Goal: Obtain resource: Obtain resource

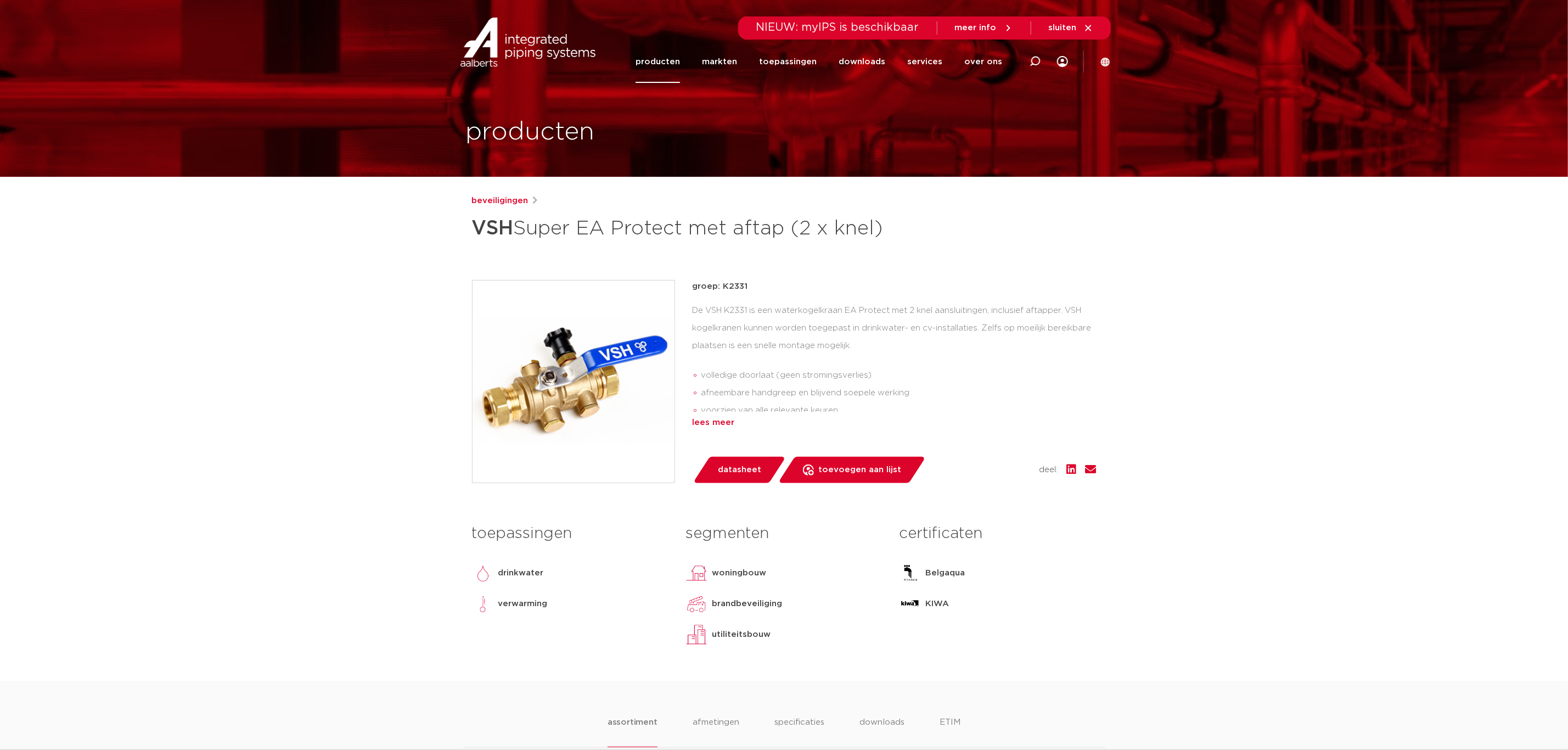
click at [708, 429] on div "lees meer" at bounding box center [895, 422] width 404 height 13
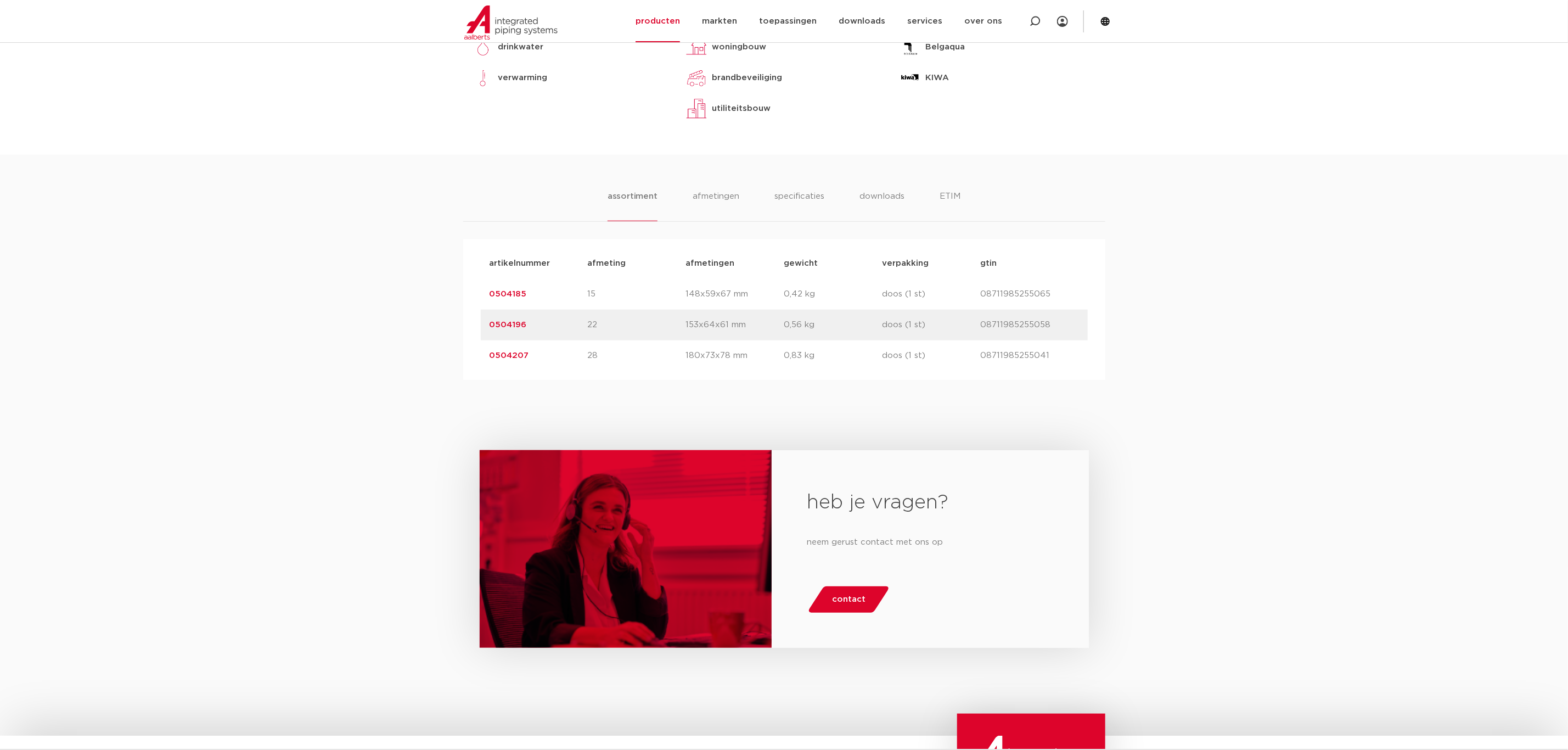
scroll to position [577, 0]
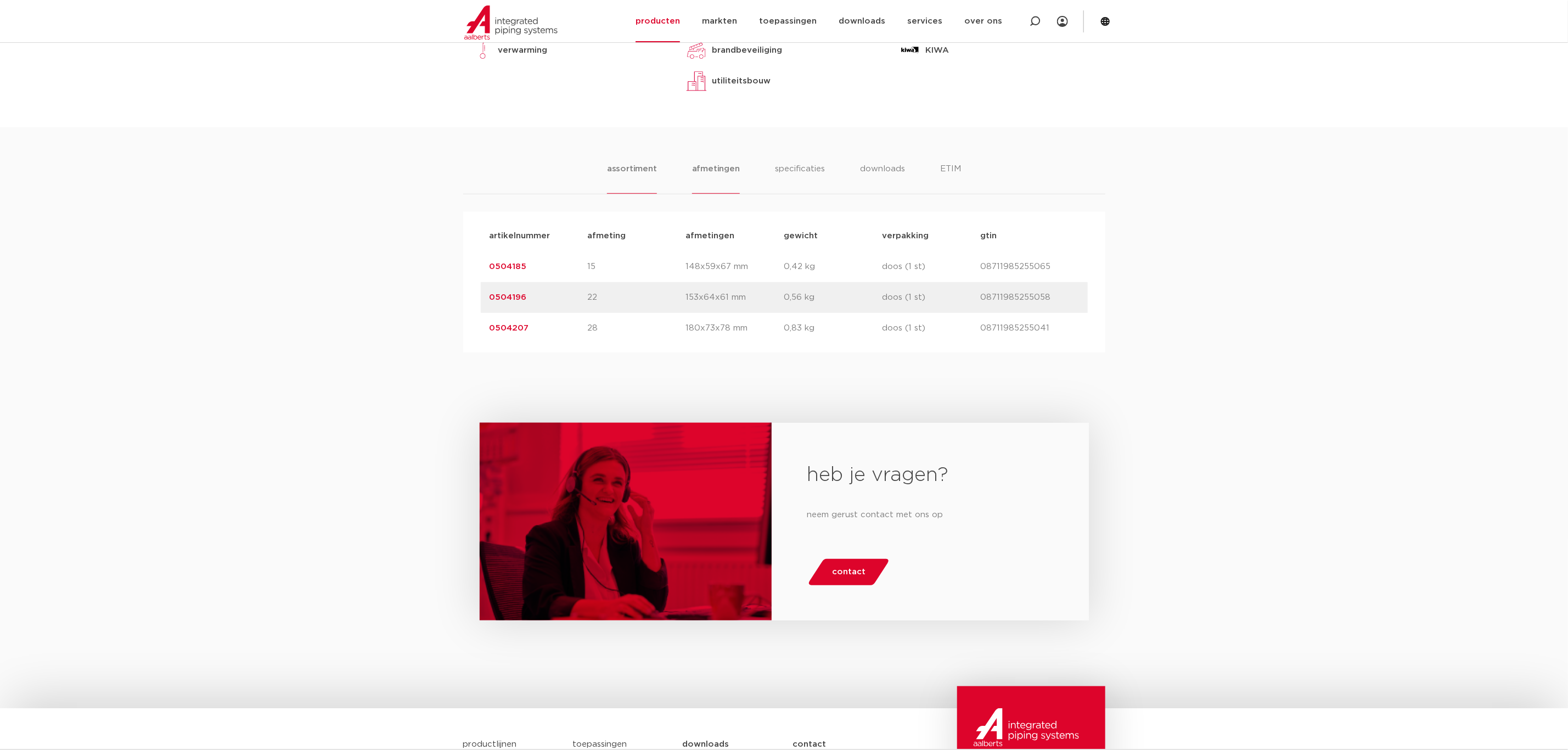
click at [735, 194] on li "afmetingen" at bounding box center [716, 178] width 48 height 32
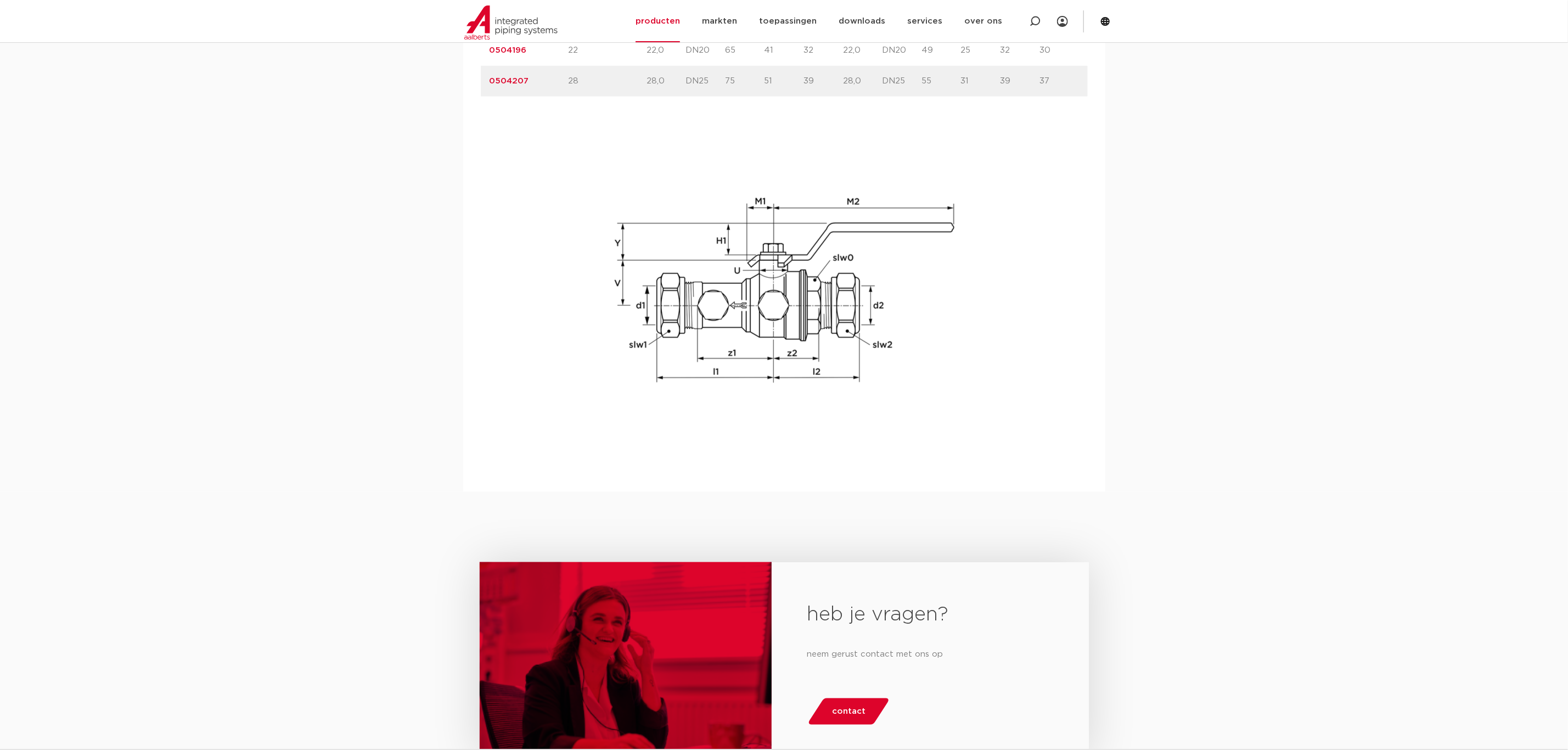
scroll to position [247, 0]
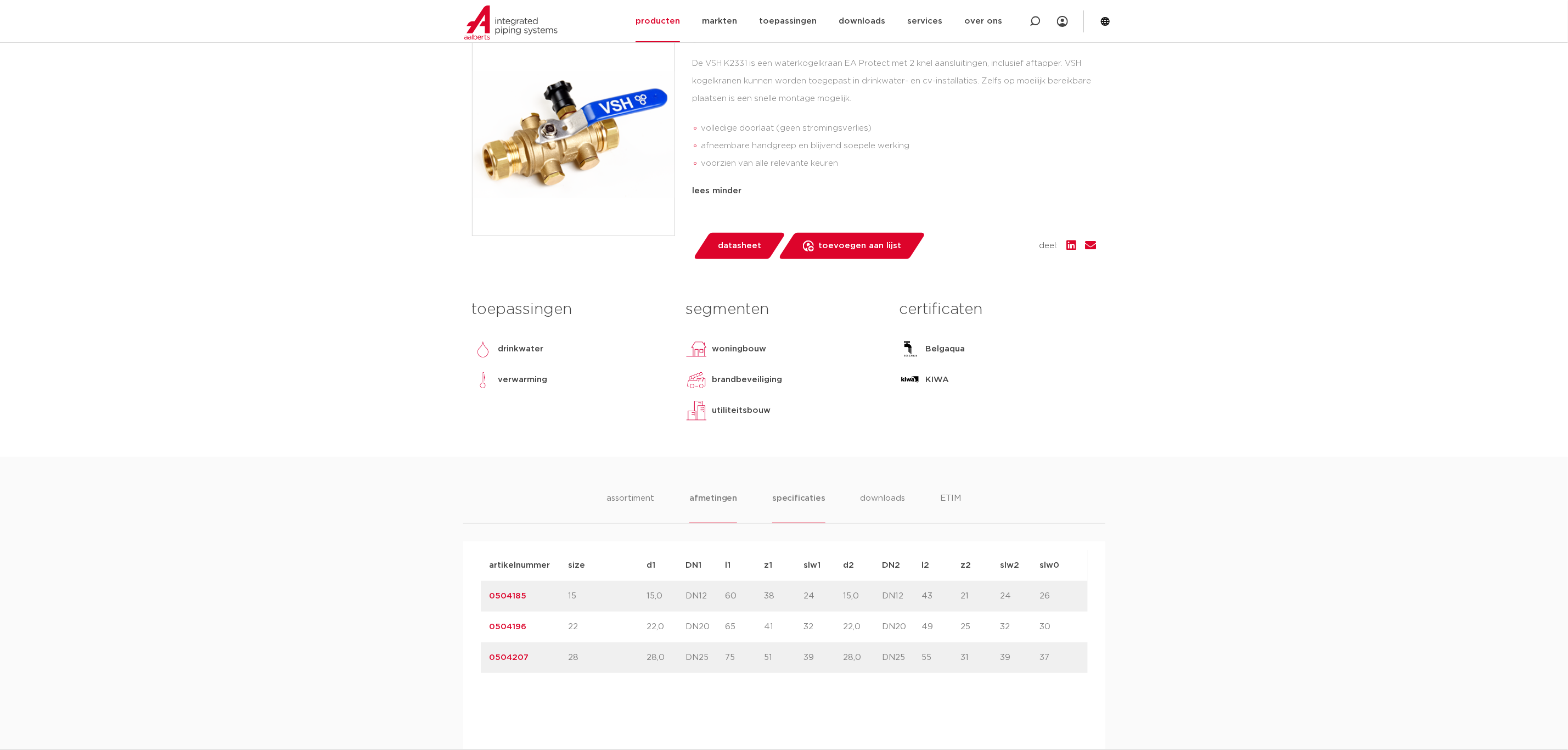
click at [816, 523] on li "specificaties" at bounding box center [799, 508] width 53 height 32
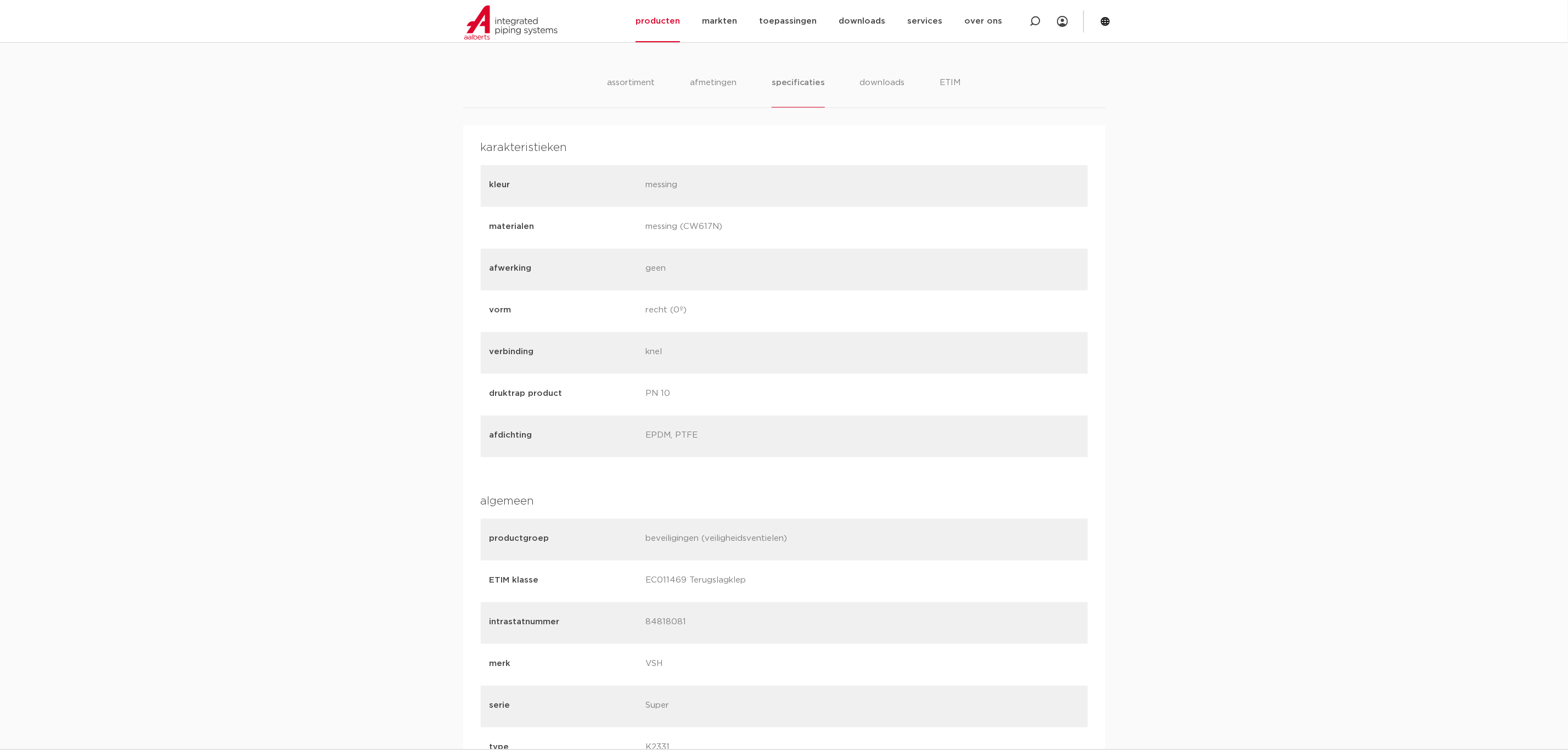
scroll to position [659, 0]
click at [872, 112] on li "downloads" at bounding box center [882, 96] width 45 height 32
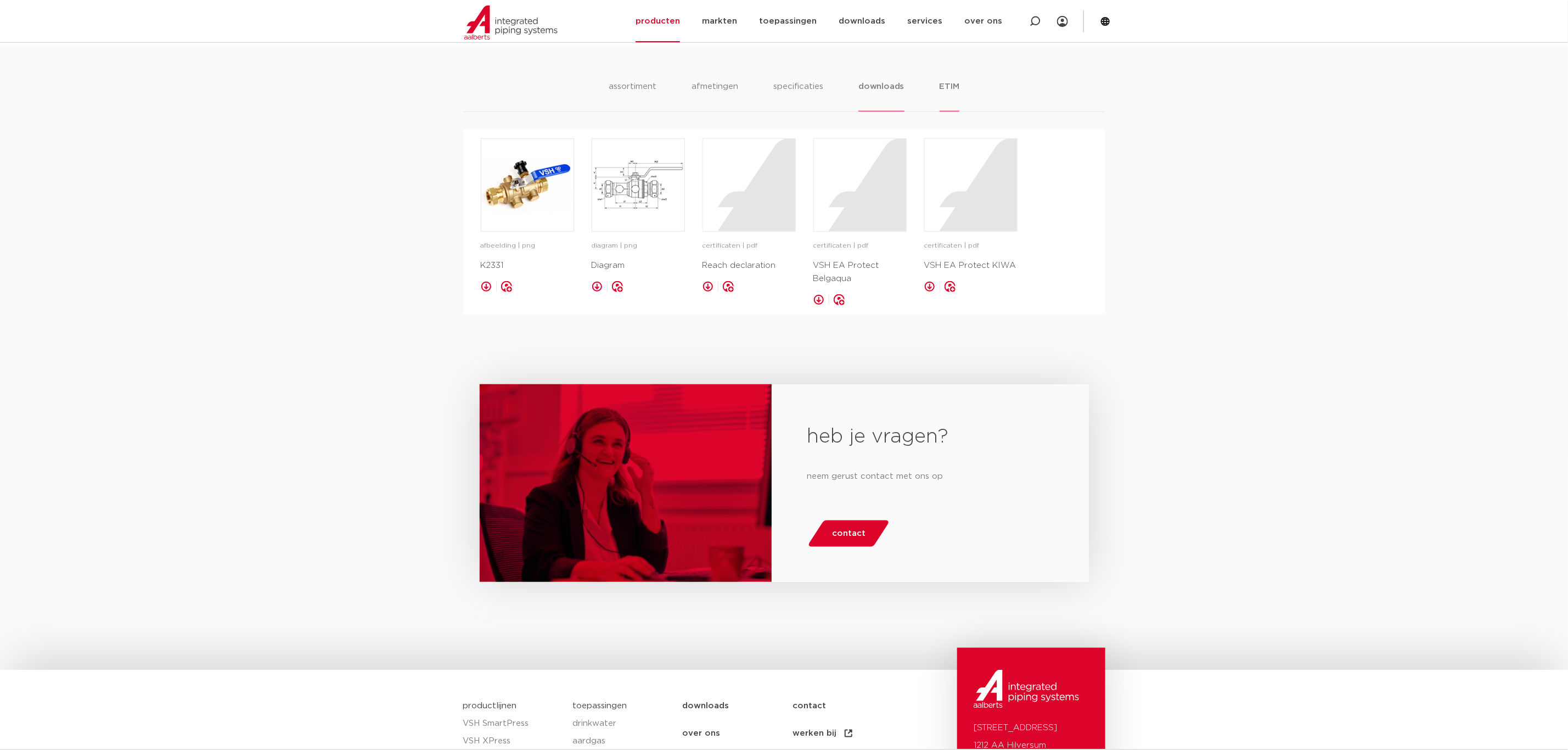
click at [940, 112] on li "ETIM" at bounding box center [949, 96] width 20 height 32
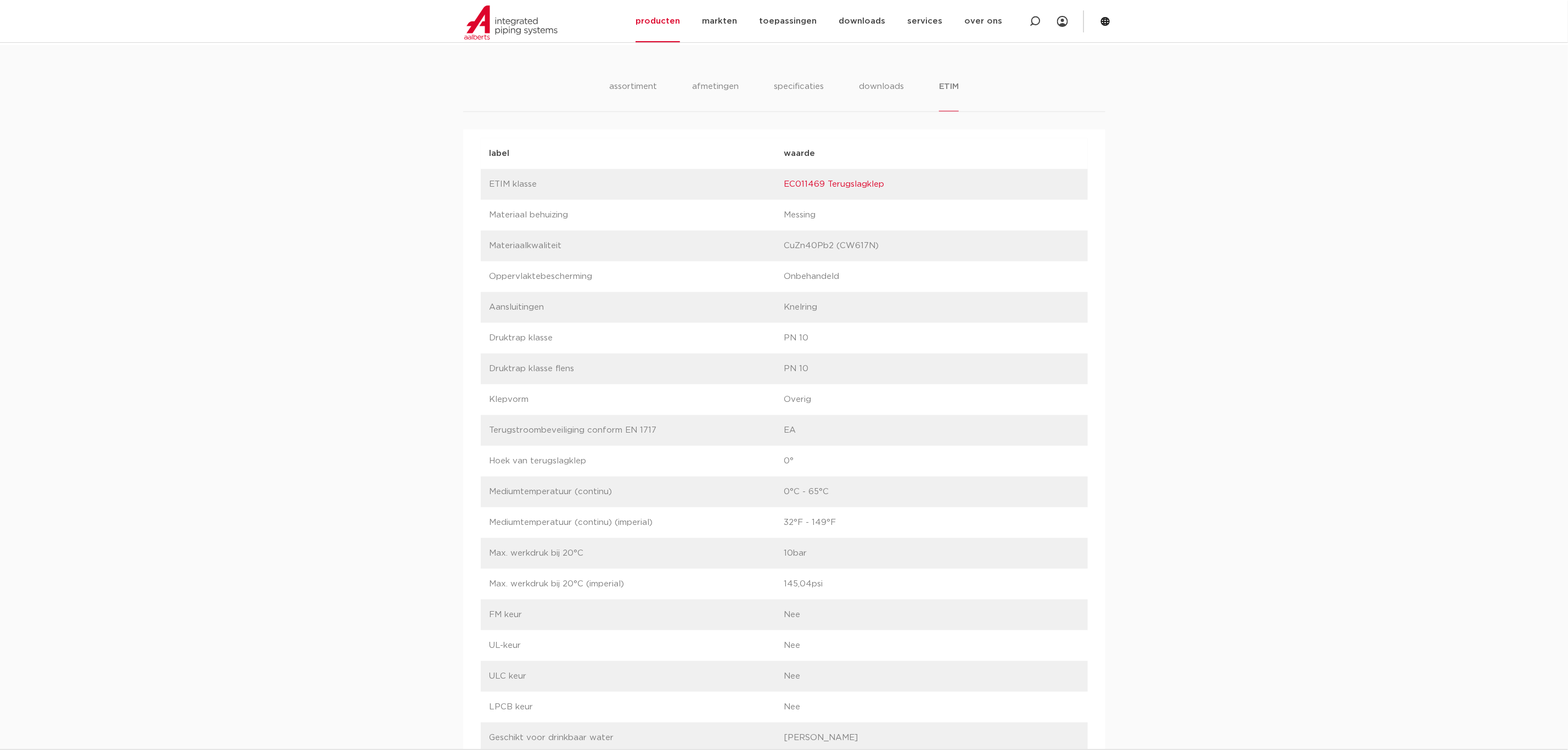
click at [909, 112] on ul "assortiment afmetingen specificaties downloads ETIM" at bounding box center [784, 96] width 350 height 32
click at [893, 112] on li "downloads" at bounding box center [881, 96] width 45 height 32
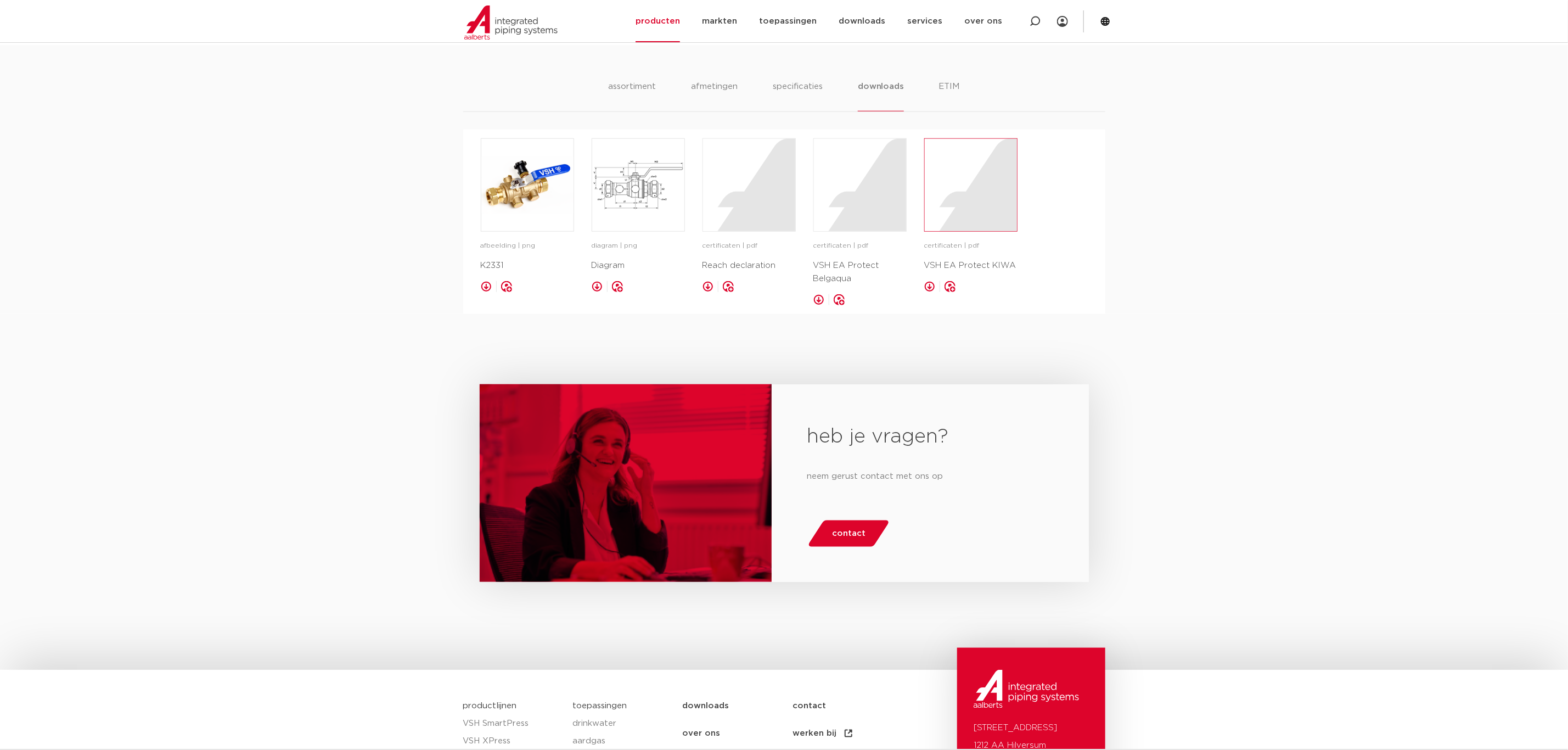
click at [951, 200] on div at bounding box center [971, 185] width 92 height 92
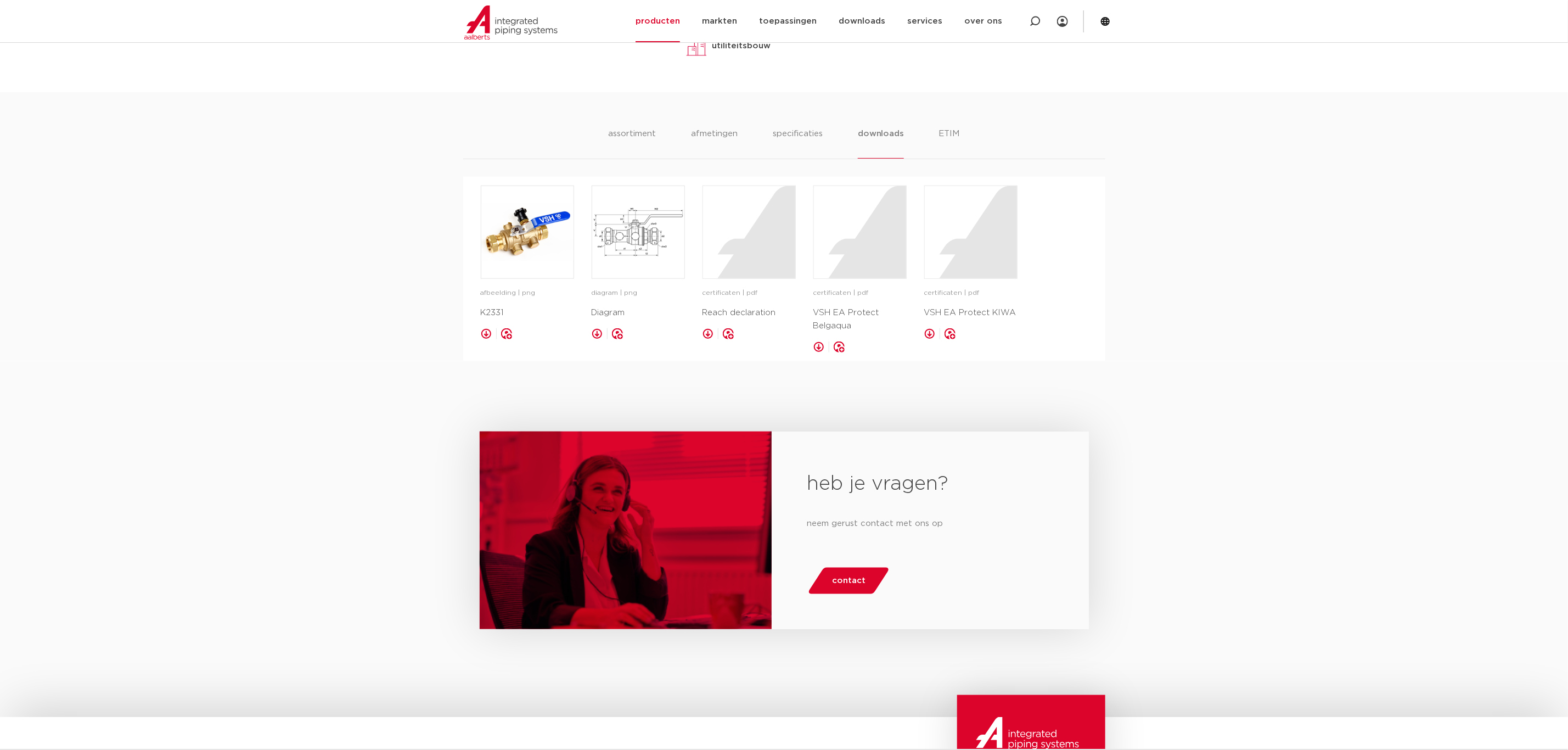
scroll to position [577, 0]
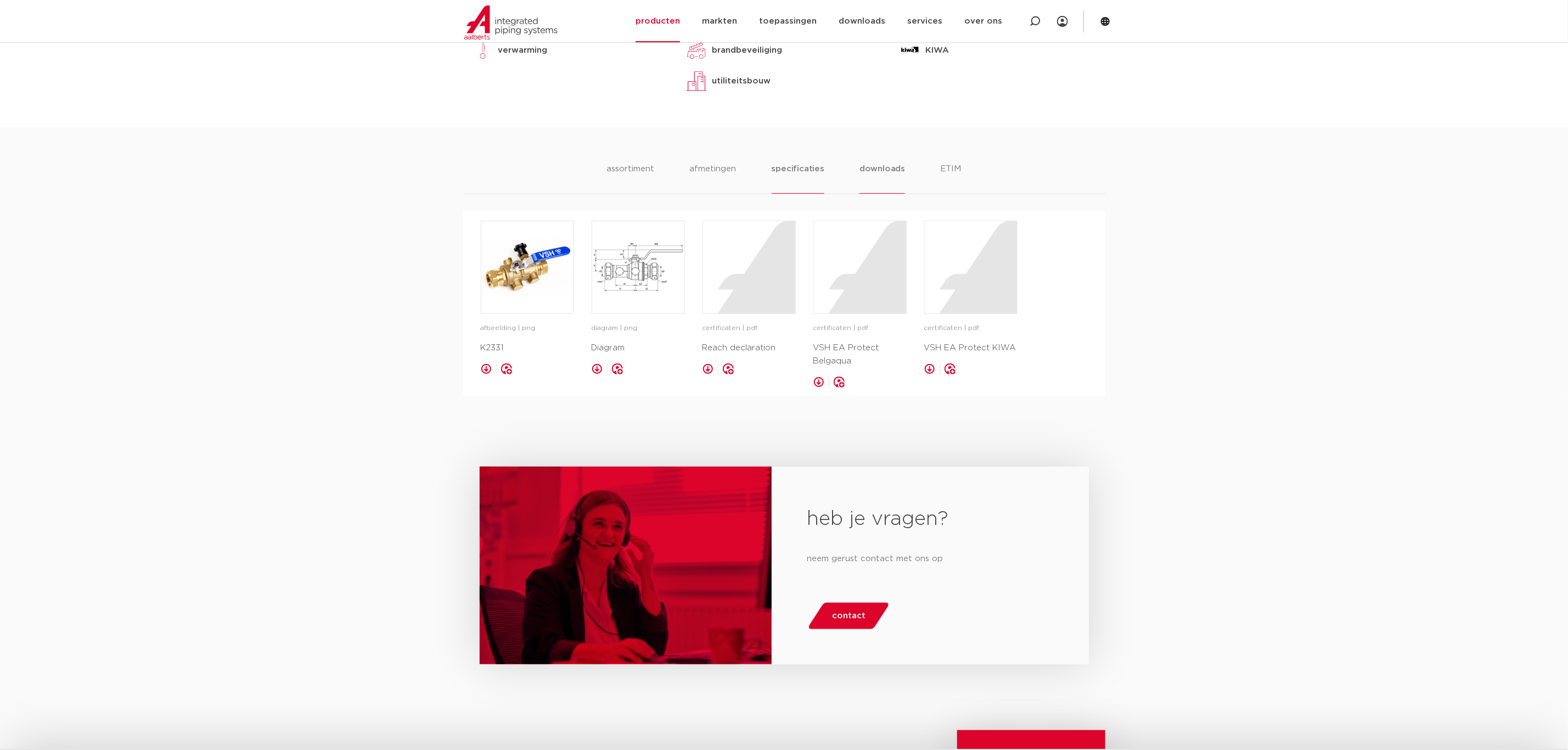
drag, startPoint x: 815, startPoint y: 195, endPoint x: 1031, endPoint y: 197, distance: 216.0
click at [816, 194] on li "specificaties" at bounding box center [798, 178] width 53 height 32
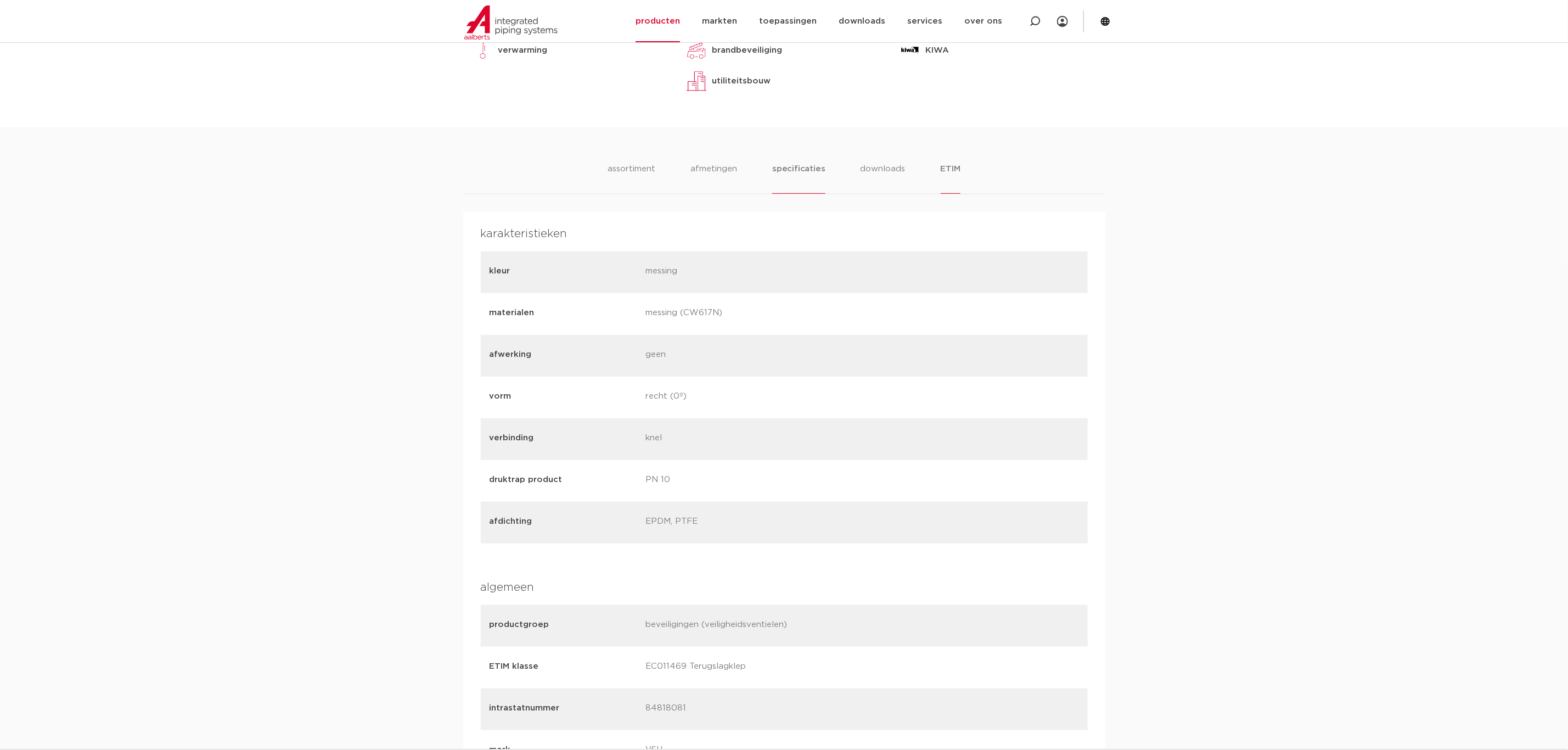
click at [949, 194] on li "ETIM" at bounding box center [950, 178] width 20 height 32
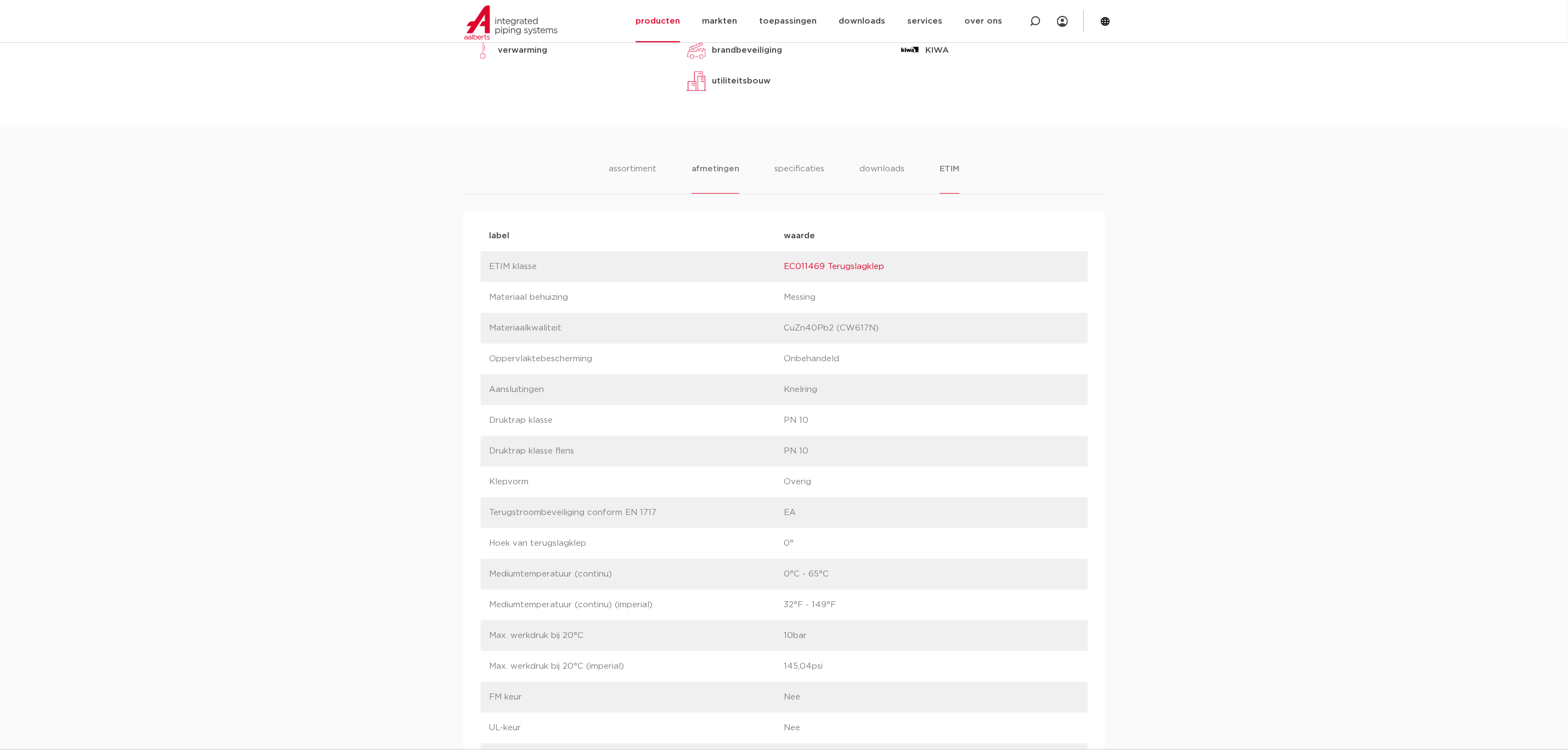
click at [715, 194] on li "afmetingen" at bounding box center [716, 178] width 48 height 32
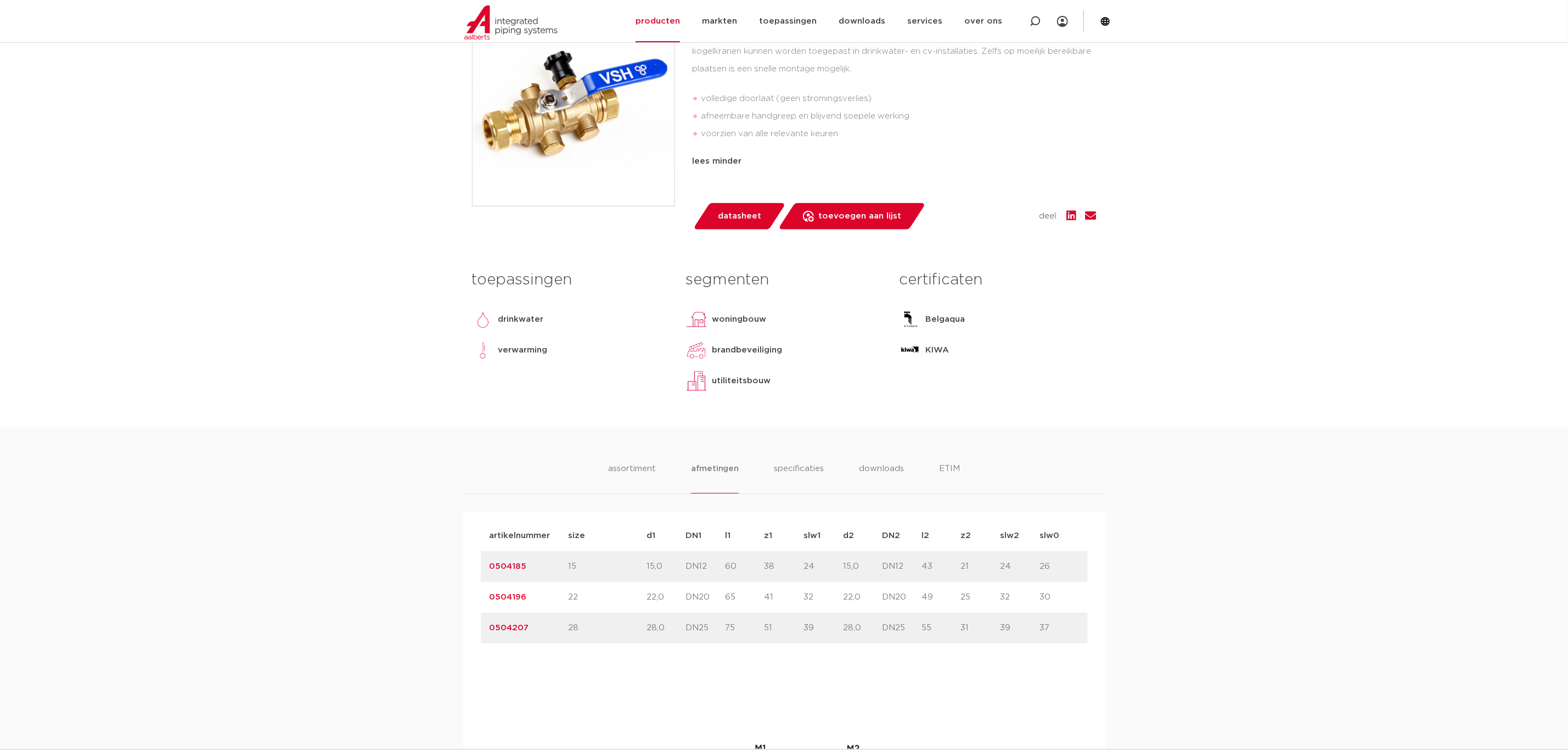
scroll to position [0, 0]
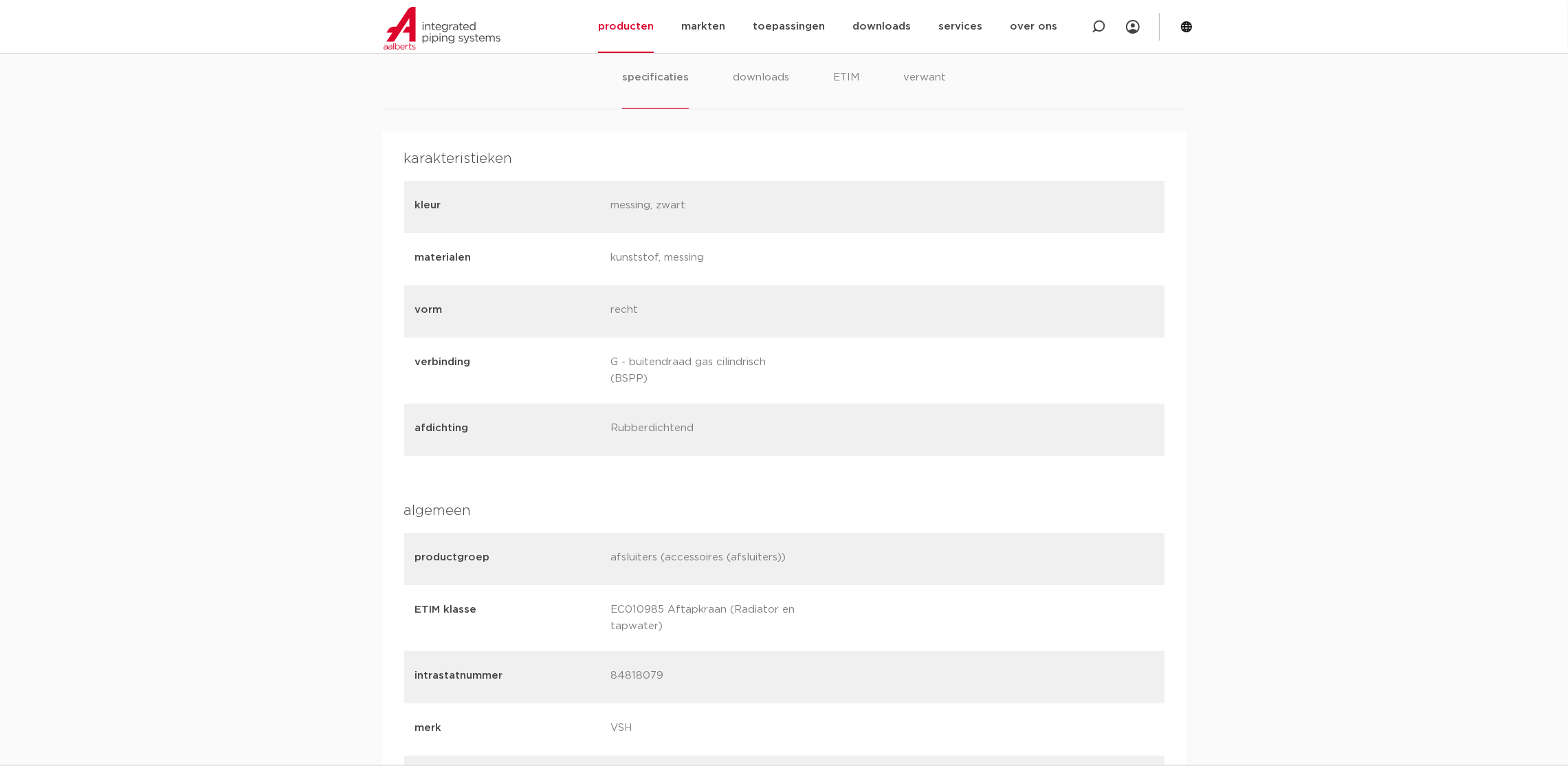
scroll to position [927, 0]
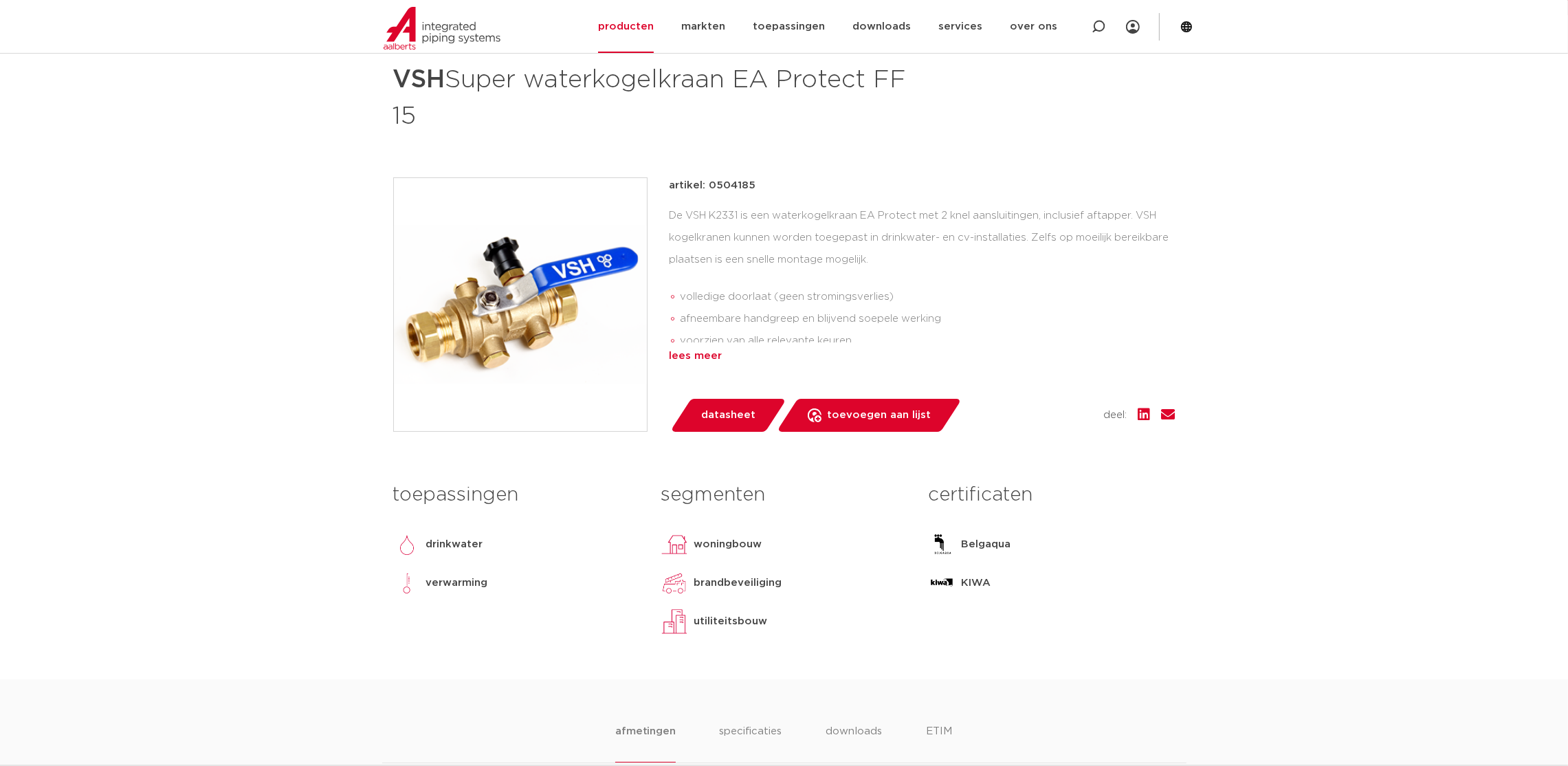
click at [723, 353] on div "lees meer" at bounding box center [922, 356] width 506 height 17
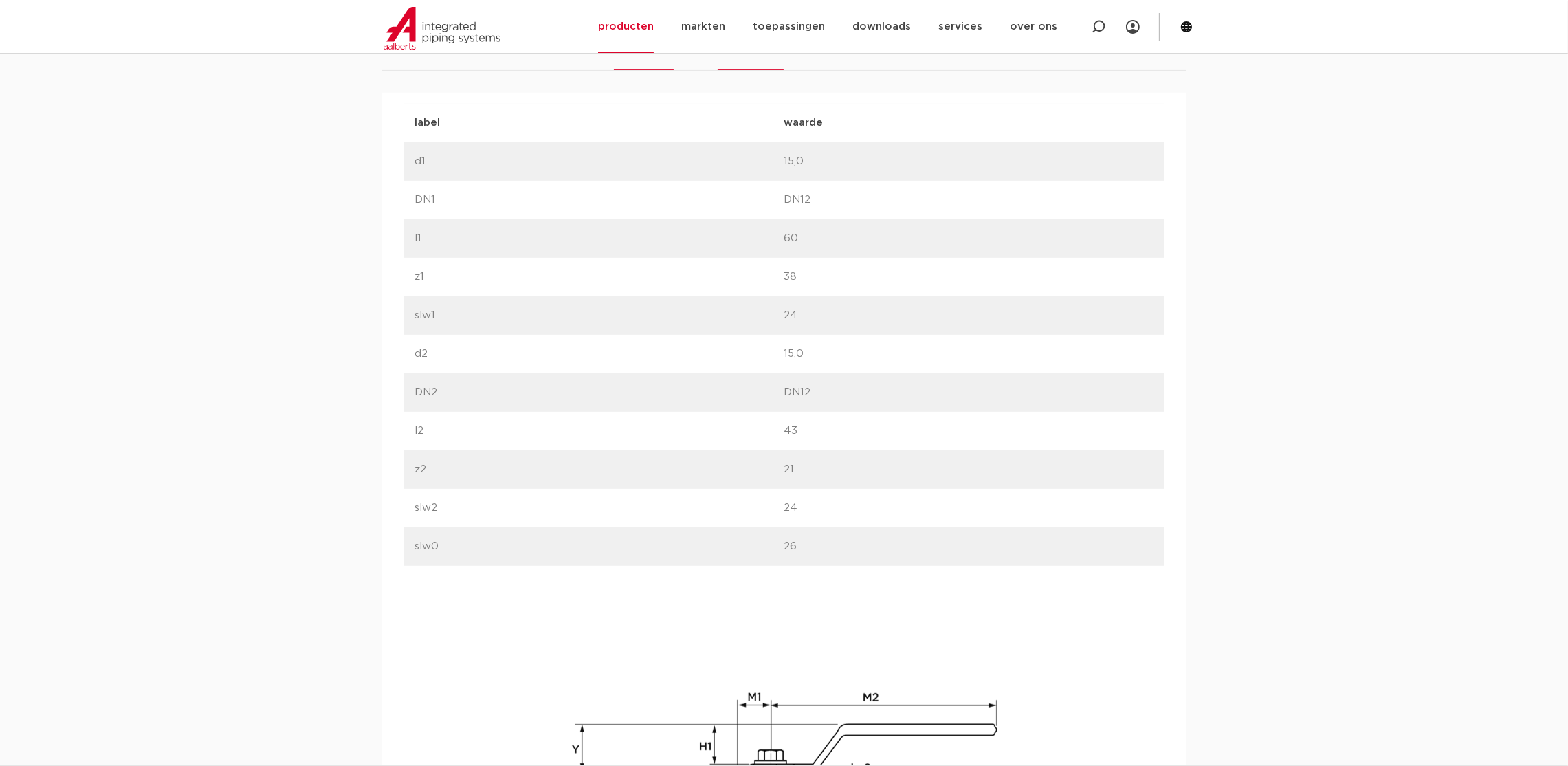
scroll to position [825, 0]
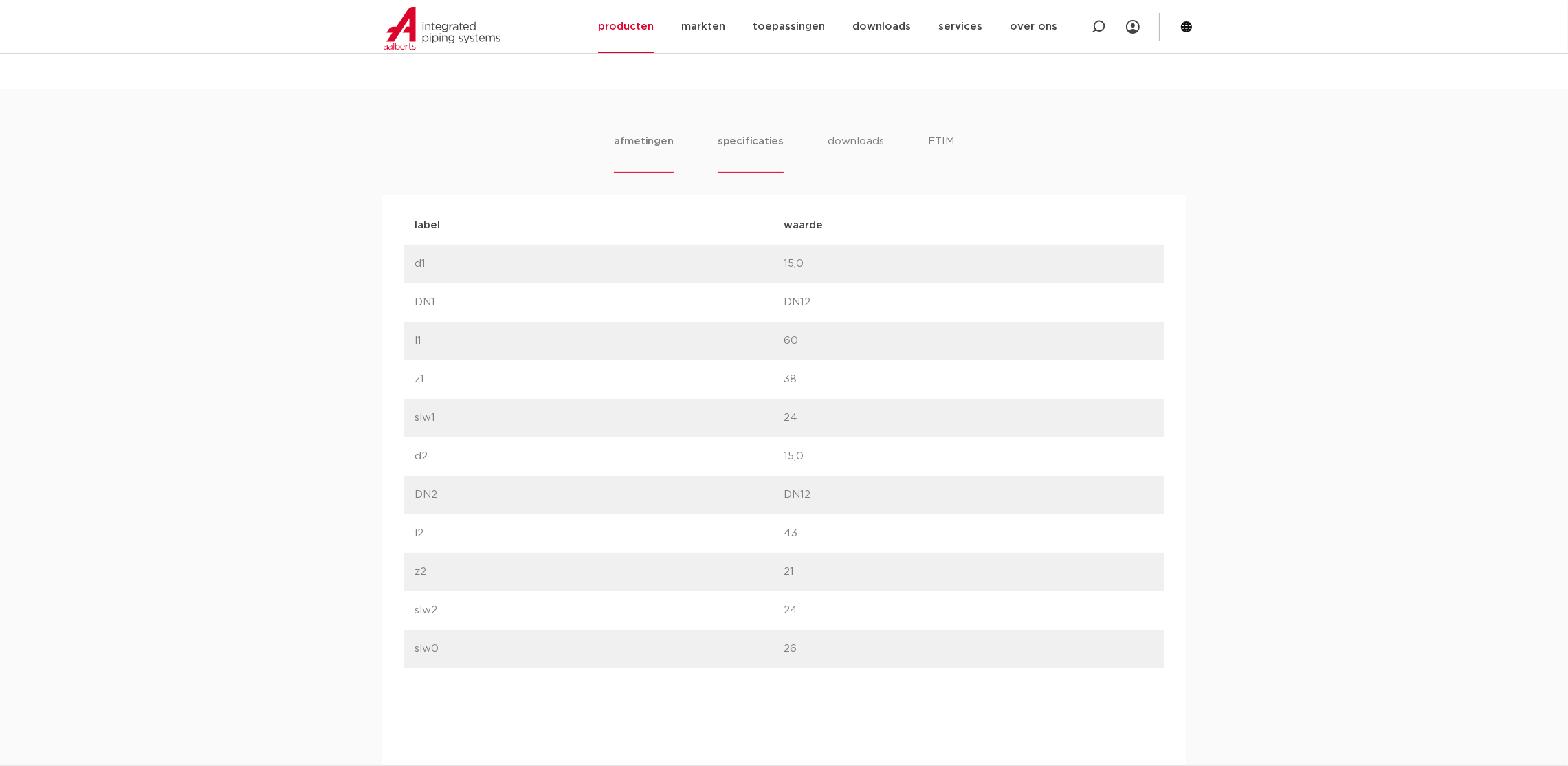
click at [735, 151] on li "specificaties" at bounding box center [751, 153] width 66 height 39
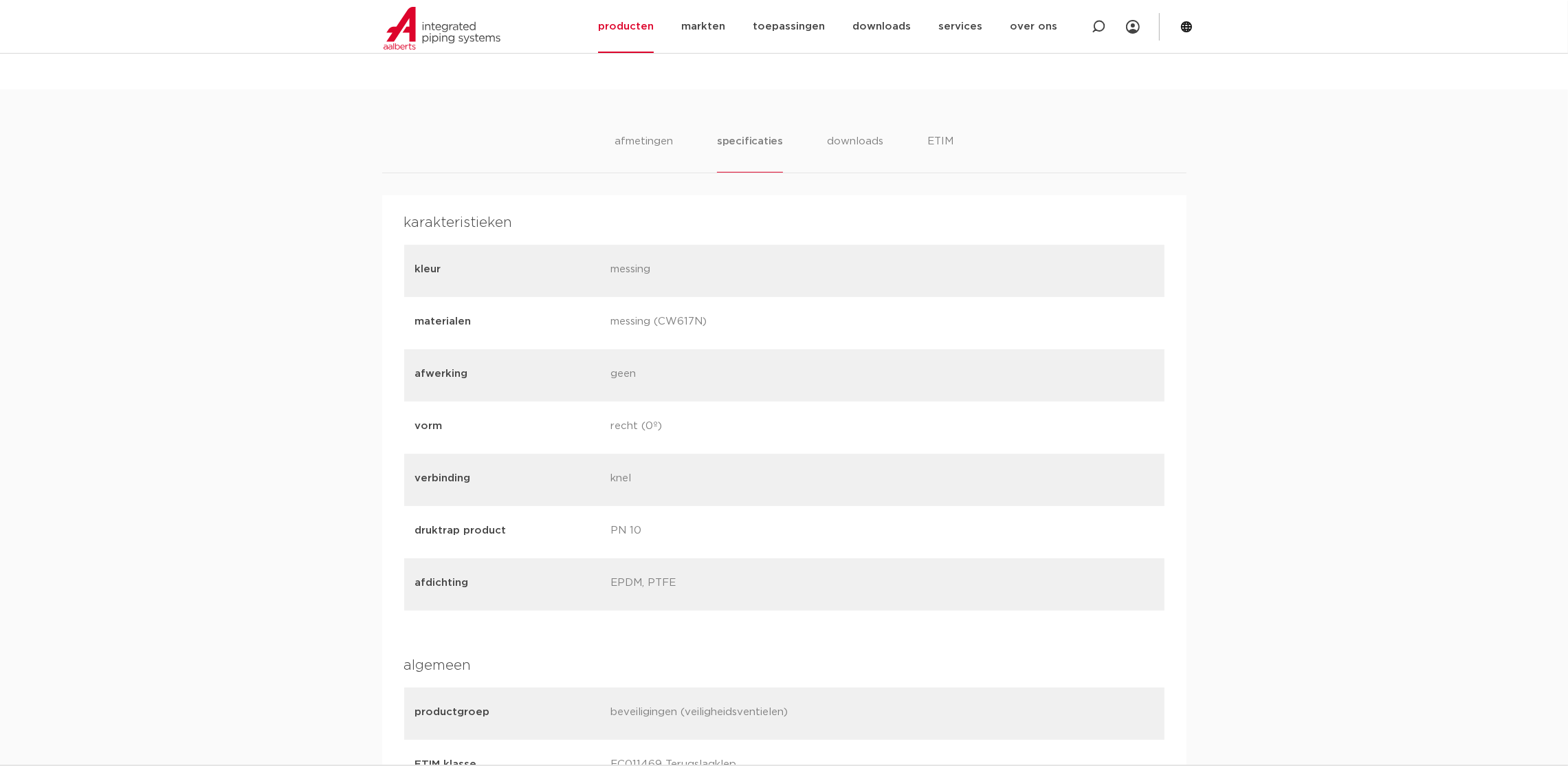
click at [823, 146] on ul "afmetingen specificaties downloads ETIM" at bounding box center [784, 153] width 339 height 39
click at [869, 136] on li "downloads" at bounding box center [855, 153] width 57 height 39
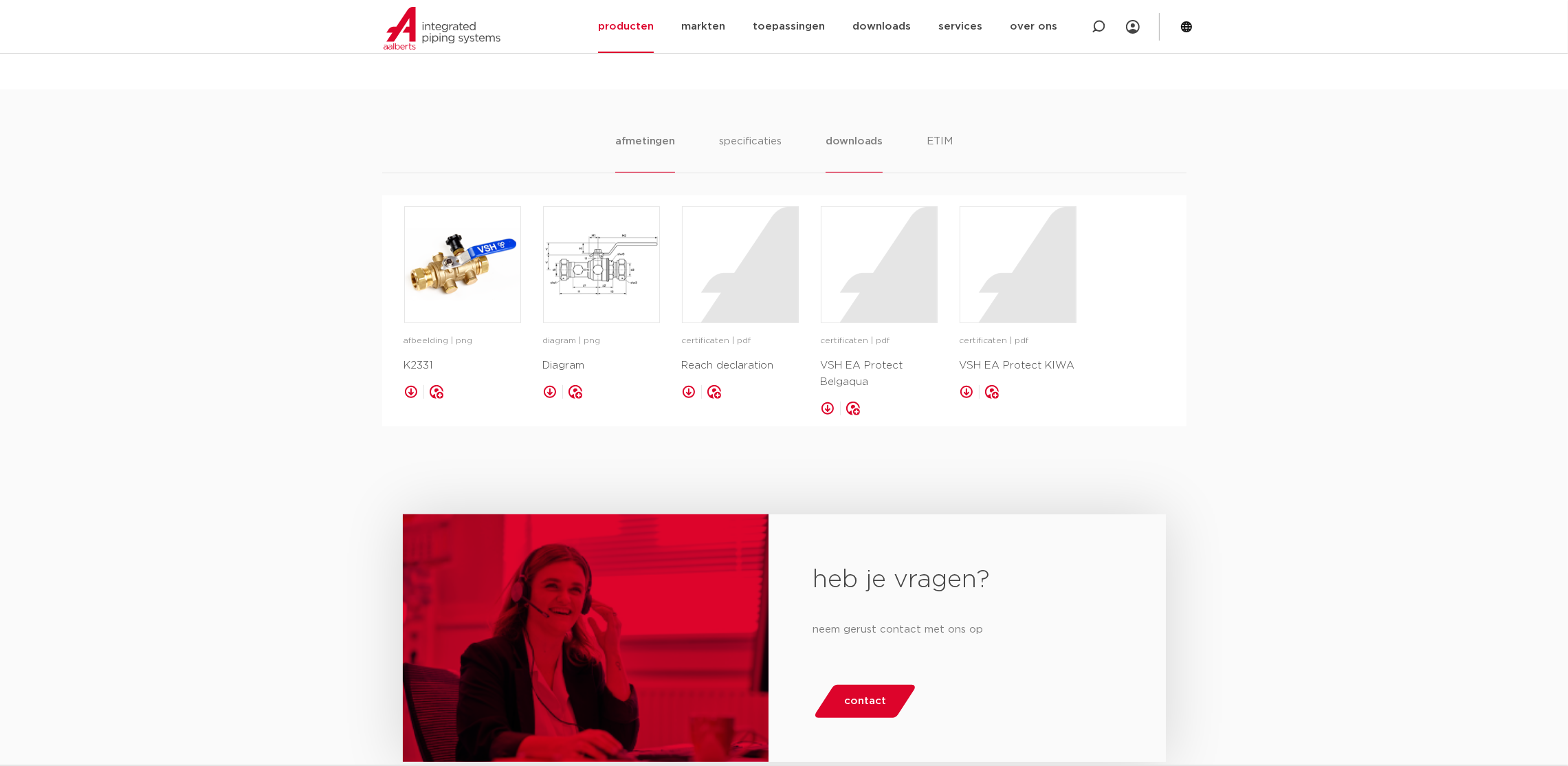
click at [659, 143] on li "afmetingen" at bounding box center [646, 153] width 60 height 39
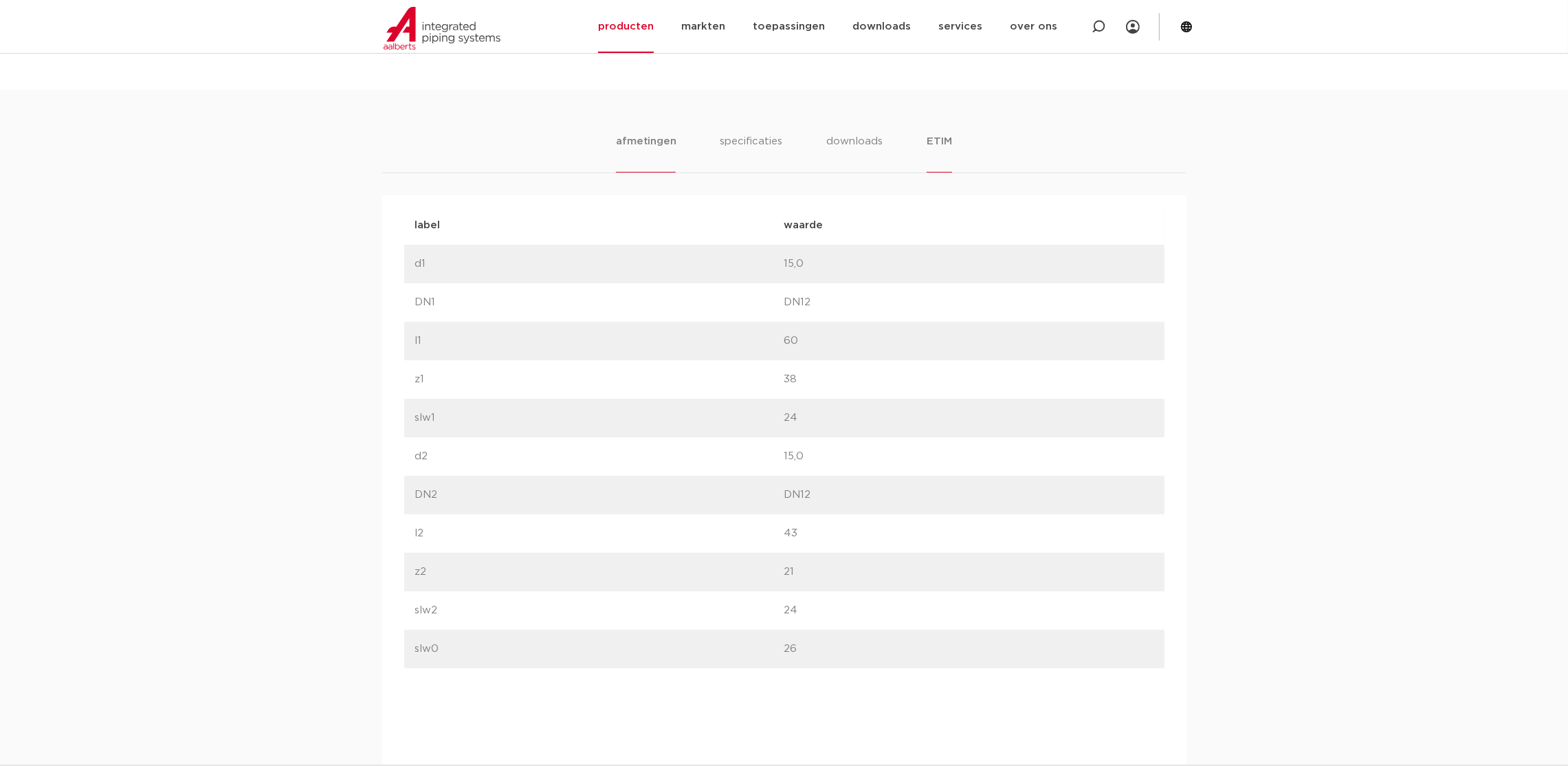
click at [937, 143] on li "ETIM" at bounding box center [939, 153] width 24 height 39
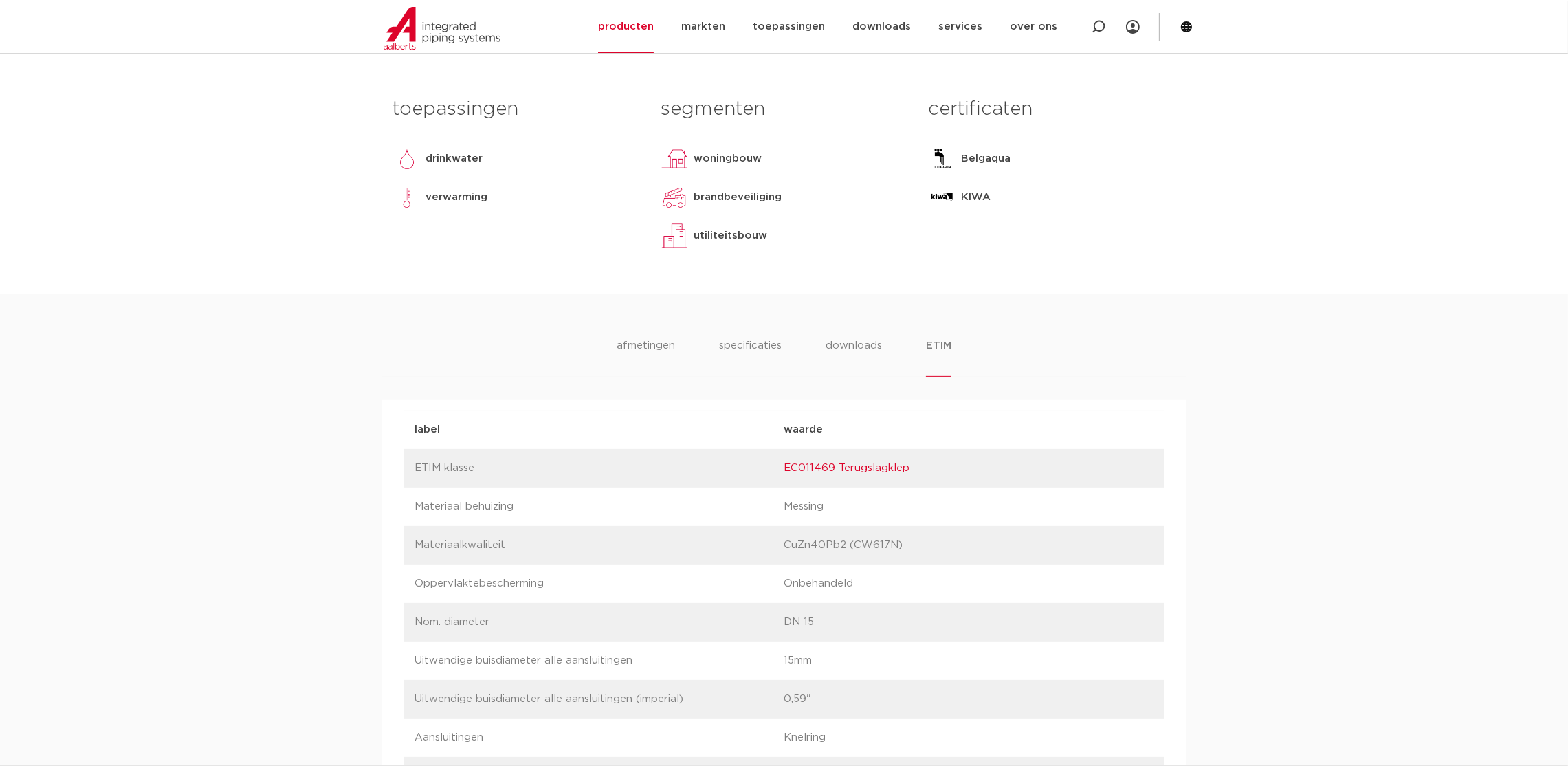
scroll to position [618, 0]
click at [640, 346] on li "afmetingen" at bounding box center [646, 360] width 60 height 39
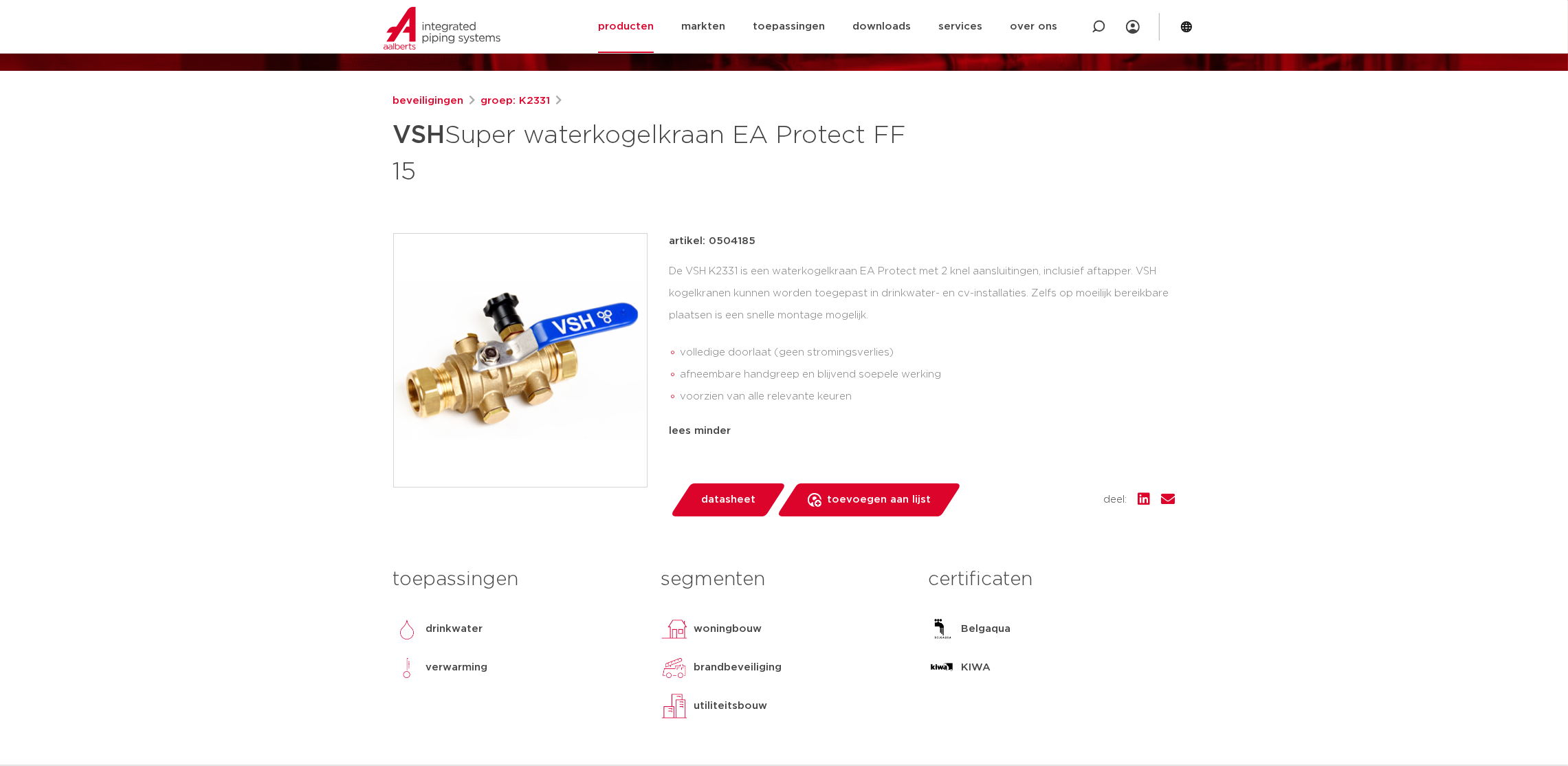
scroll to position [103, 0]
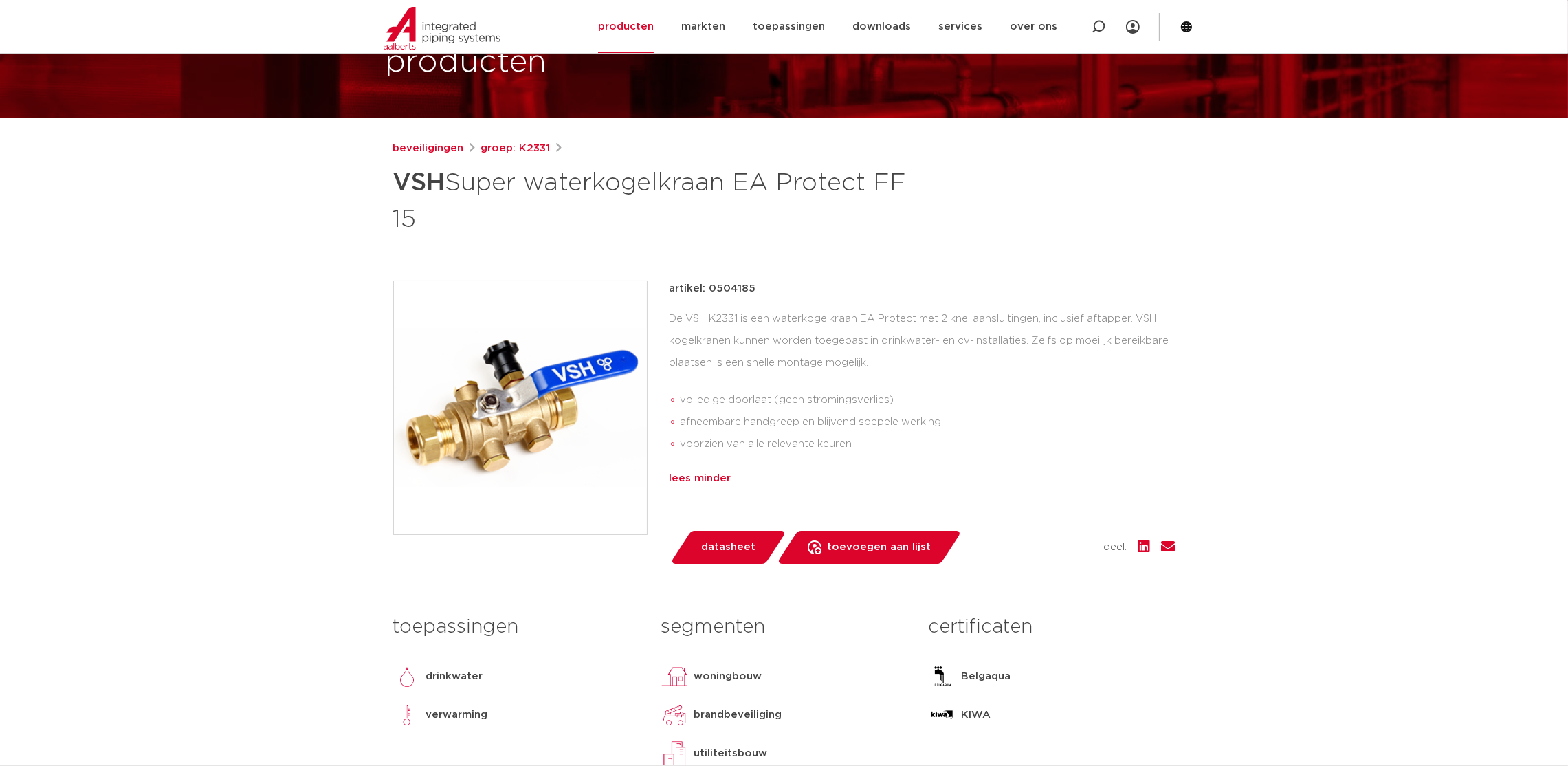
click at [717, 473] on div "lees minder" at bounding box center [922, 478] width 506 height 17
